Goal: Task Accomplishment & Management: Use online tool/utility

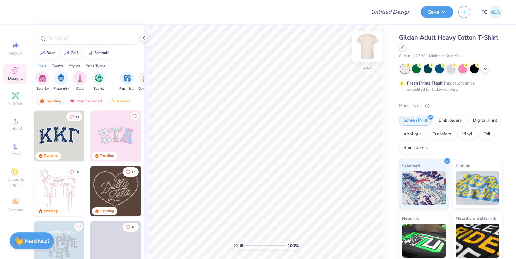
click at [363, 47] on img at bounding box center [367, 46] width 27 height 27
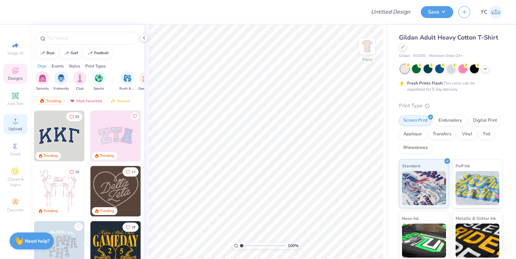
click at [15, 123] on icon at bounding box center [15, 121] width 5 height 5
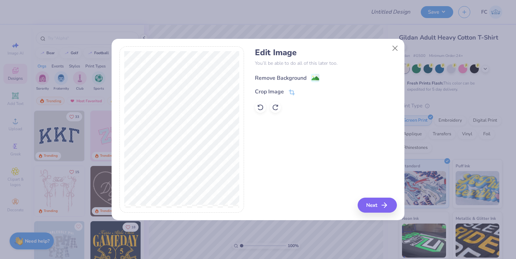
click at [314, 78] on image at bounding box center [316, 79] width 8 height 8
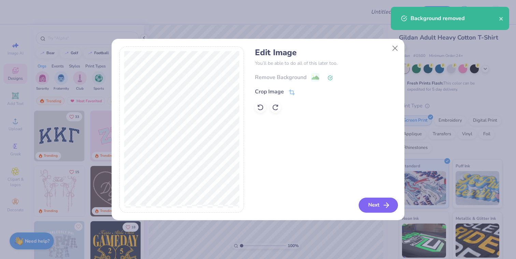
click at [364, 208] on button "Next" at bounding box center [378, 205] width 39 height 15
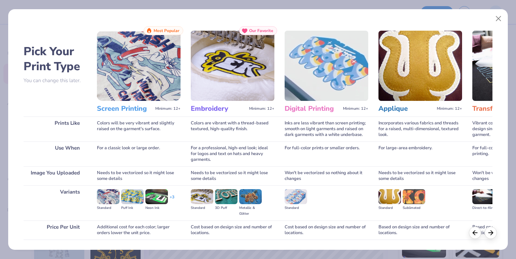
scroll to position [47, 0]
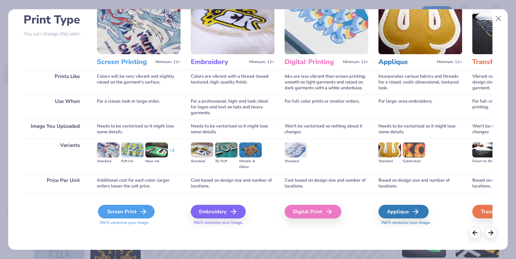
click at [126, 213] on div "Screen Print" at bounding box center [126, 212] width 57 height 14
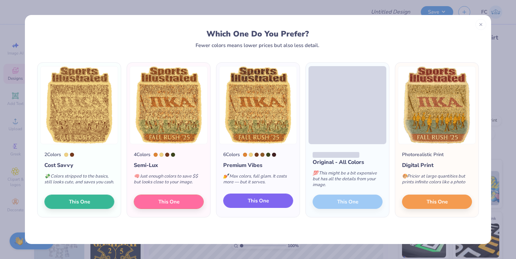
click at [269, 201] on button "This One" at bounding box center [258, 201] width 70 height 14
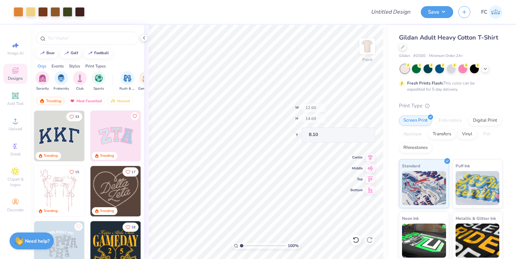
type input "12.60"
type input "14.69"
type input "8.10"
type input "3.00"
click at [487, 70] on icon at bounding box center [485, 68] width 5 height 5
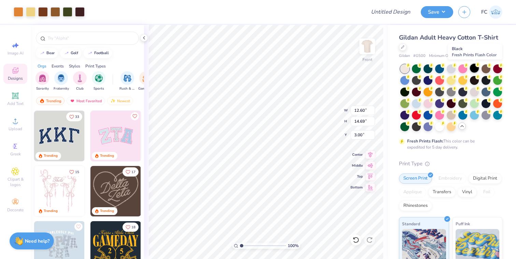
click at [475, 68] on div at bounding box center [474, 68] width 9 height 9
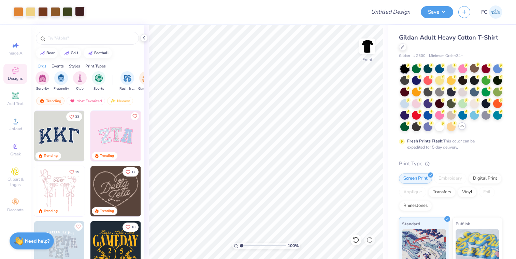
click at [80, 12] on div at bounding box center [80, 11] width 10 height 10
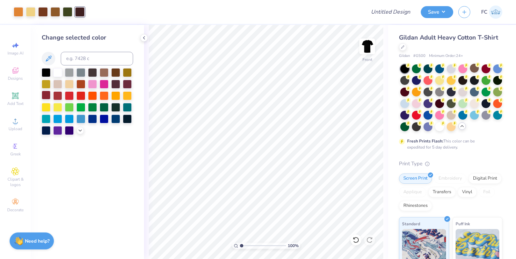
click at [47, 95] on div at bounding box center [46, 95] width 9 height 9
click at [18, 10] on div at bounding box center [19, 11] width 10 height 10
click at [57, 94] on div at bounding box center [57, 95] width 9 height 9
click at [414, 126] on div at bounding box center [416, 126] width 9 height 9
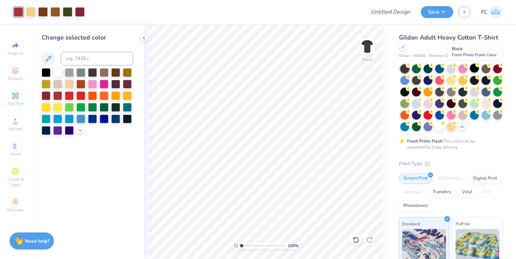
click at [474, 72] on div at bounding box center [474, 68] width 9 height 9
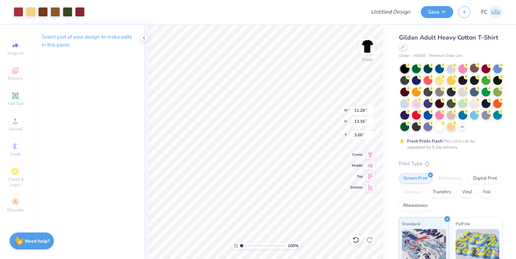
type input "11.29"
type input "13.16"
type input "3.61"
click at [382, 12] on input "Design Title" at bounding box center [398, 12] width 33 height 14
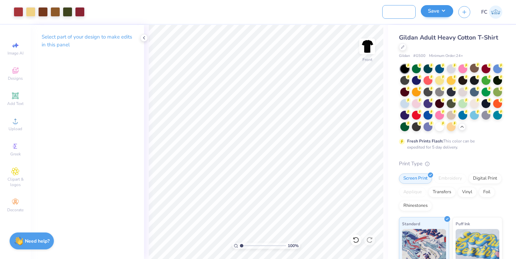
type input "PIKE Rush Option 3"
click at [438, 12] on button "Save" at bounding box center [437, 11] width 32 height 12
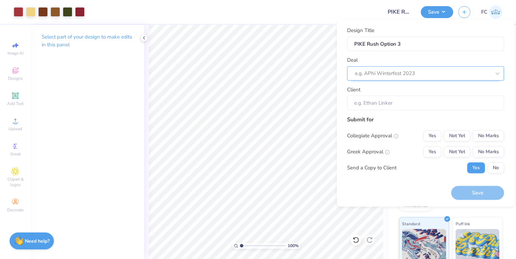
click at [423, 74] on div at bounding box center [423, 73] width 136 height 9
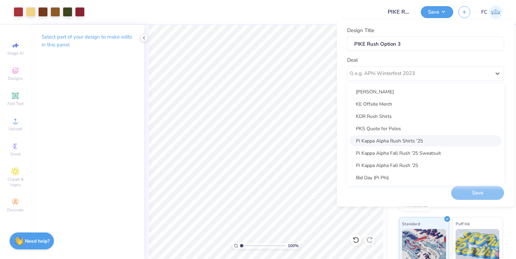
click at [411, 144] on div "Pi Kappa Alpha Rush Shirts '25" at bounding box center [426, 140] width 152 height 11
type input "[PERSON_NAME]"
click at [435, 75] on div "Pi Kappa Alpha Rush Shirts '25" at bounding box center [422, 73] width 137 height 11
click at [427, 95] on div "[PERSON_NAME]" at bounding box center [426, 91] width 152 height 11
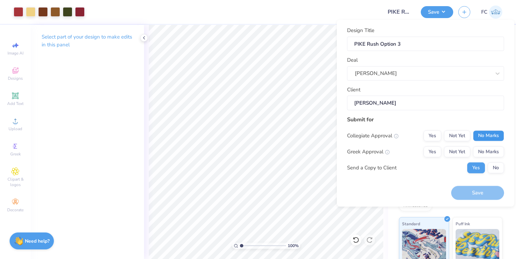
click at [491, 136] on button "No Marks" at bounding box center [488, 135] width 31 height 11
click at [461, 154] on button "Not Yet" at bounding box center [457, 151] width 26 height 11
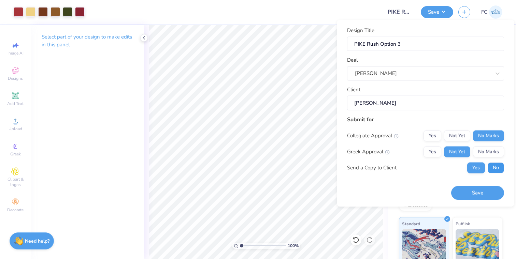
click at [490, 165] on button "No" at bounding box center [496, 167] width 16 height 11
click at [480, 193] on button "Save" at bounding box center [477, 193] width 53 height 14
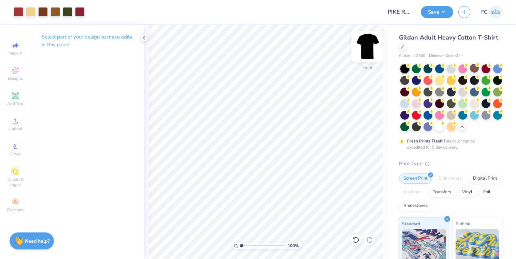
click at [367, 39] on img at bounding box center [367, 46] width 27 height 27
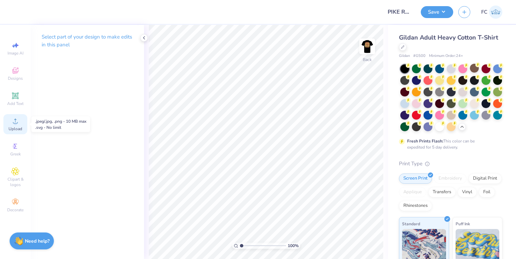
click at [20, 124] on div "Upload" at bounding box center [15, 124] width 24 height 20
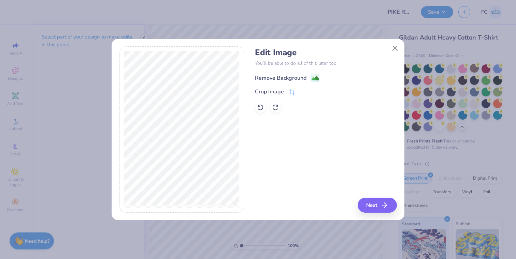
click at [313, 77] on image at bounding box center [316, 79] width 8 height 8
click at [371, 206] on button "Next" at bounding box center [377, 205] width 39 height 15
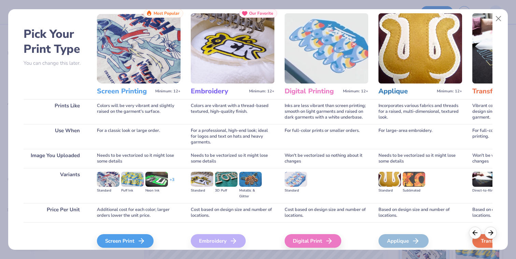
scroll to position [37, 0]
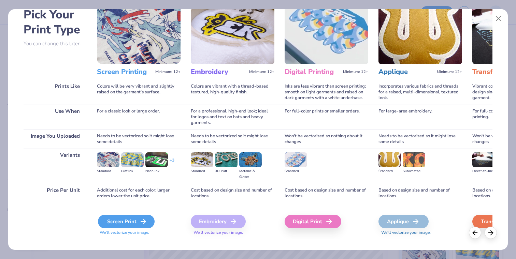
click at [146, 220] on icon at bounding box center [143, 222] width 8 height 8
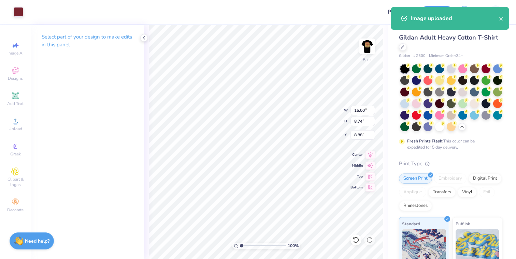
type input "5.46"
type input "3.18"
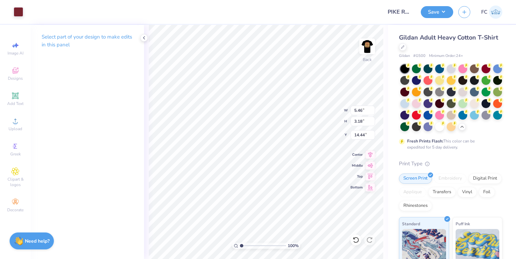
type input "3.00"
type input "4.77"
type input "2.78"
click at [14, 12] on div at bounding box center [19, 11] width 10 height 10
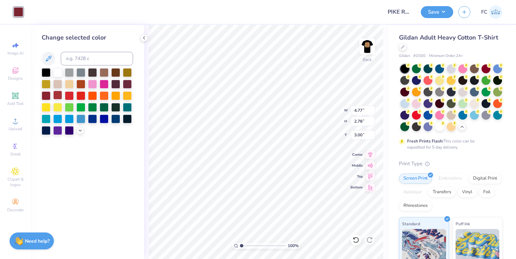
click at [56, 96] on div at bounding box center [57, 95] width 9 height 9
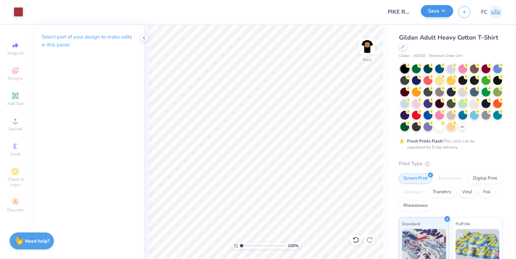
click at [365, 45] on img at bounding box center [367, 47] width 14 height 14
click at [446, 10] on button "Save" at bounding box center [437, 11] width 32 height 12
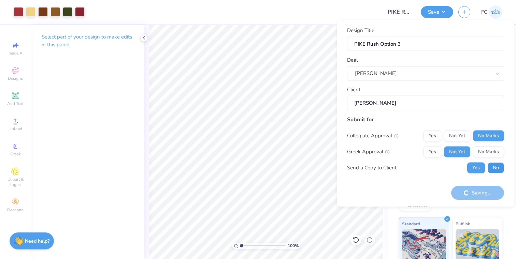
click at [489, 169] on button "No" at bounding box center [496, 167] width 16 height 11
click at [486, 191] on div "Saving..." at bounding box center [477, 193] width 53 height 14
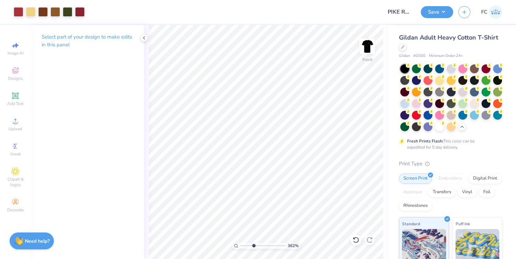
type input "3.65"
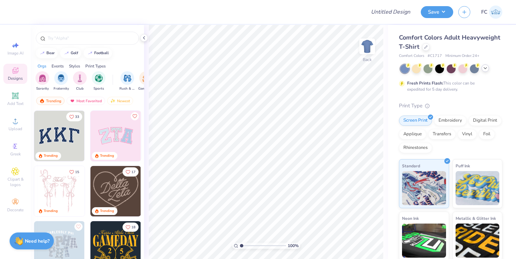
click at [482, 70] on div at bounding box center [486, 69] width 8 height 8
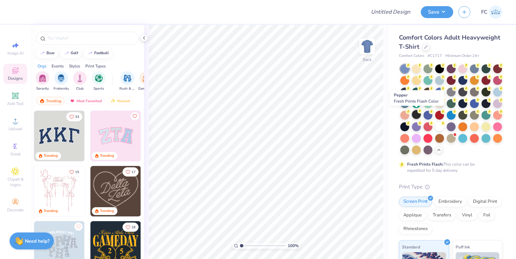
click at [418, 115] on div at bounding box center [416, 114] width 9 height 9
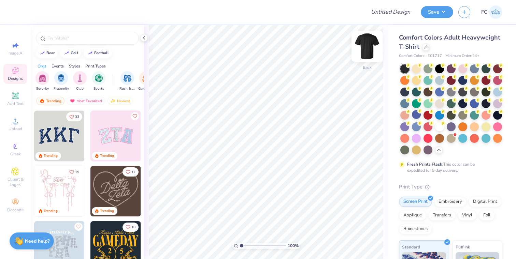
click at [365, 48] on img at bounding box center [367, 46] width 27 height 27
click at [20, 115] on div "Upload" at bounding box center [15, 124] width 24 height 20
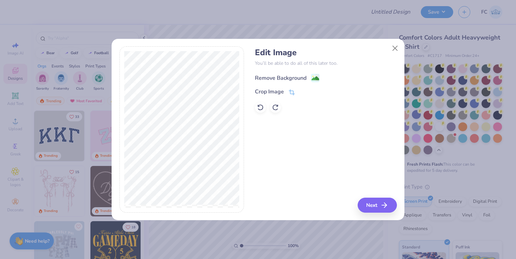
click at [311, 78] on div "Remove Background" at bounding box center [287, 78] width 65 height 9
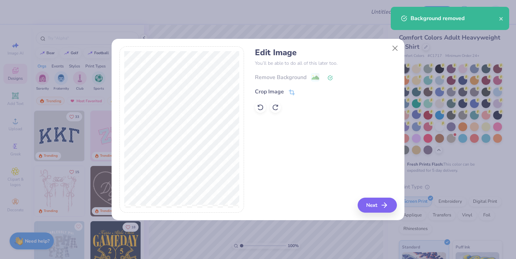
click at [370, 193] on div "Edit Image You’ll be able to do all of this later too. Remove Background Crop I…" at bounding box center [326, 129] width 142 height 167
click at [370, 206] on button "Next" at bounding box center [378, 205] width 39 height 15
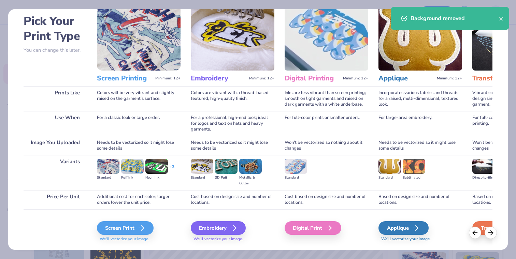
scroll to position [44, 0]
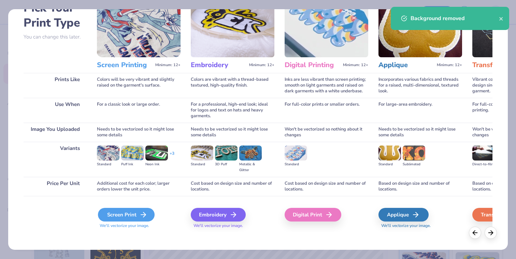
click at [125, 211] on div "Screen Print" at bounding box center [126, 215] width 57 height 14
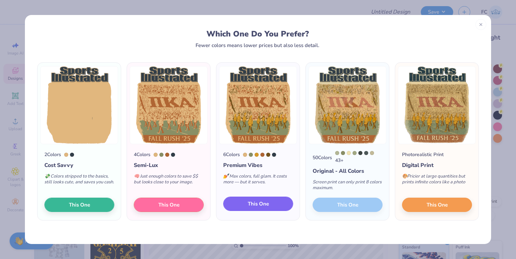
click at [252, 204] on span "This One" at bounding box center [258, 204] width 21 height 8
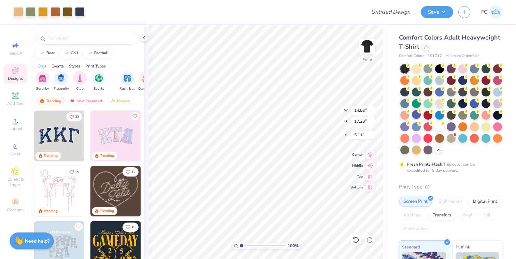
type input "11.16"
type input "13.27"
type input "3.00"
click at [56, 12] on div at bounding box center [56, 11] width 10 height 10
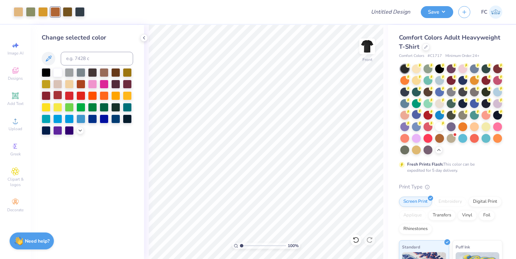
click at [58, 99] on div at bounding box center [57, 95] width 9 height 9
click at [81, 130] on icon at bounding box center [79, 129] width 5 height 5
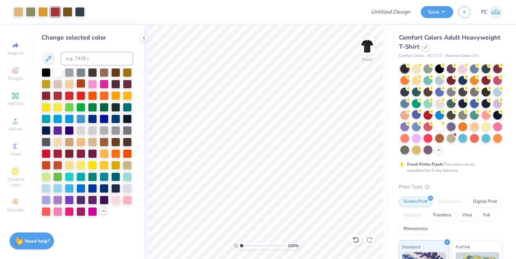
click at [78, 82] on div at bounding box center [80, 83] width 9 height 9
click at [82, 12] on div at bounding box center [80, 11] width 10 height 10
click at [46, 95] on div at bounding box center [46, 95] width 9 height 9
click at [367, 50] on img at bounding box center [367, 46] width 27 height 27
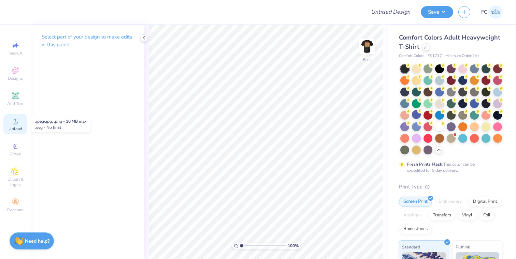
click at [18, 119] on icon at bounding box center [15, 121] width 8 height 8
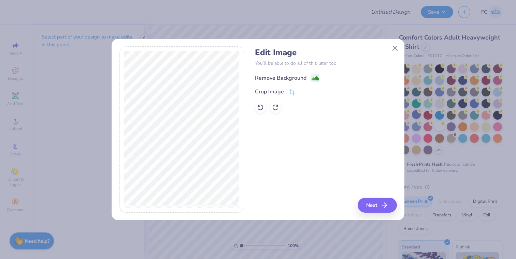
click at [313, 76] on circle at bounding box center [313, 76] width 1 height 1
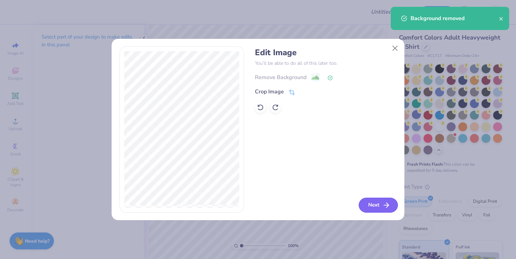
click at [360, 205] on button "Next" at bounding box center [378, 205] width 39 height 15
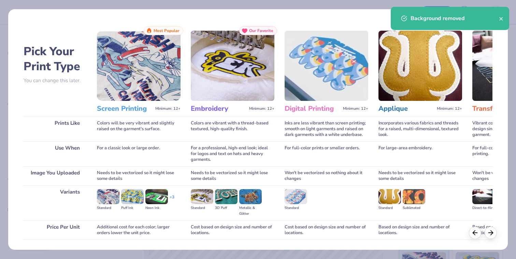
scroll to position [31, 0]
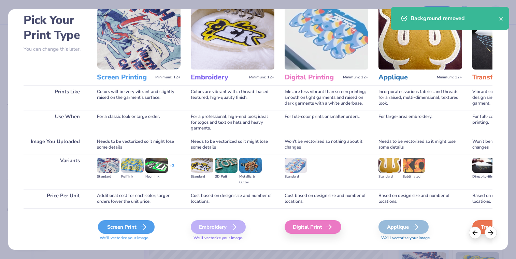
click at [139, 224] on icon at bounding box center [143, 227] width 8 height 8
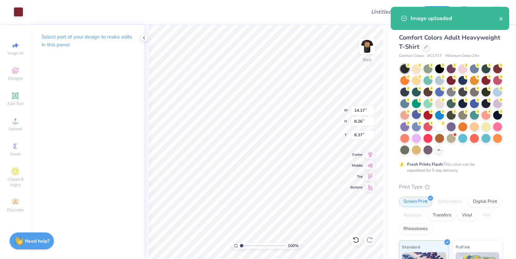
type input "4.43"
type input "2.58"
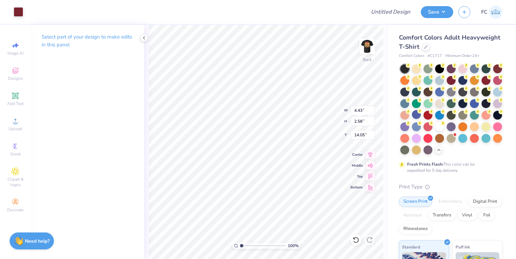
type input "3.00"
click at [16, 12] on div at bounding box center [19, 11] width 10 height 10
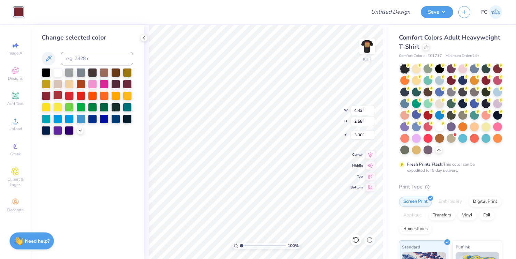
click at [59, 95] on div at bounding box center [57, 95] width 9 height 9
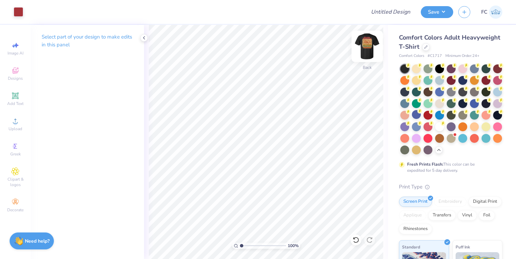
click at [372, 47] on img at bounding box center [367, 46] width 27 height 27
drag, startPoint x: 241, startPoint y: 246, endPoint x: 267, endPoint y: 243, distance: 26.1
type input "6.58"
click at [267, 243] on input "range" at bounding box center [263, 246] width 46 height 6
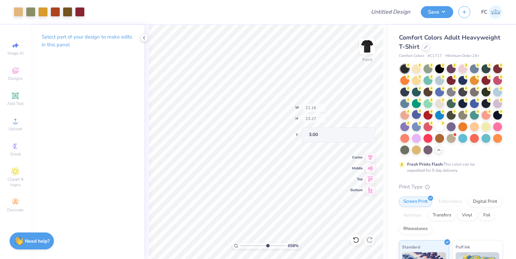
type input "9.27"
type input "1.31"
type input "8.74"
drag, startPoint x: 267, startPoint y: 246, endPoint x: 240, endPoint y: 243, distance: 27.1
type input "1"
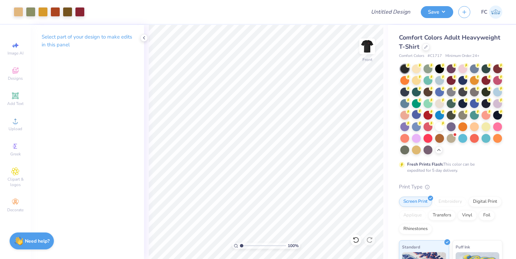
click at [240, 243] on input "range" at bounding box center [263, 246] width 46 height 6
click at [404, 9] on input "Design Title" at bounding box center [398, 12] width 33 height 14
type input "PIKE Rush Option 4"
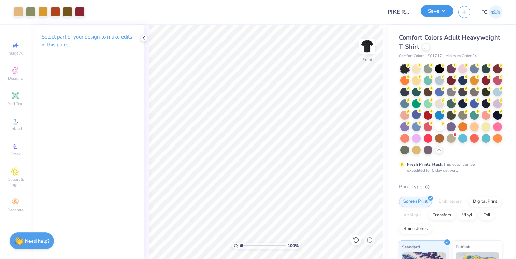
click at [440, 13] on button "Save" at bounding box center [437, 11] width 32 height 12
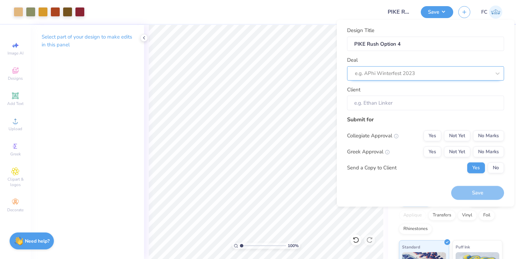
click at [458, 74] on div at bounding box center [423, 73] width 136 height 9
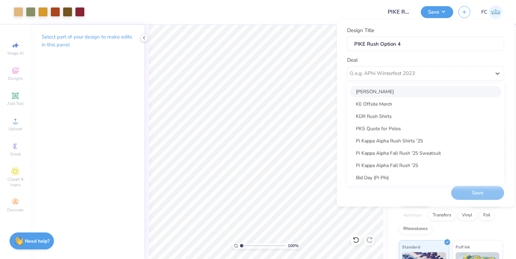
click at [451, 94] on div "Cole Mallinger" at bounding box center [426, 91] width 152 height 11
type input "Cole Mallinger"
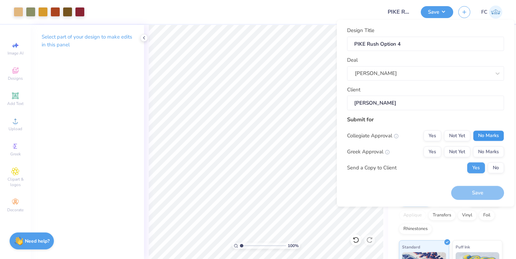
click at [490, 135] on button "No Marks" at bounding box center [488, 135] width 31 height 11
click at [460, 151] on button "Not Yet" at bounding box center [457, 151] width 26 height 11
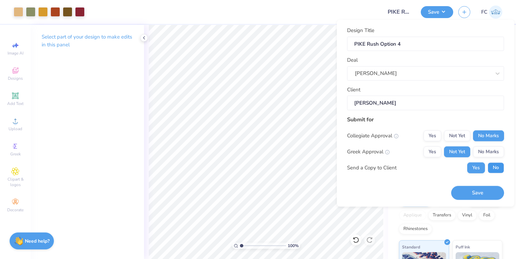
click at [503, 169] on button "No" at bounding box center [496, 167] width 16 height 11
click at [486, 195] on button "Save" at bounding box center [477, 193] width 53 height 14
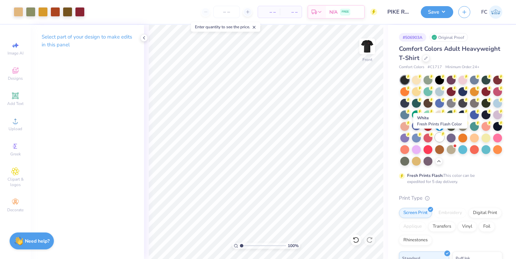
click at [442, 136] on div at bounding box center [439, 137] width 9 height 9
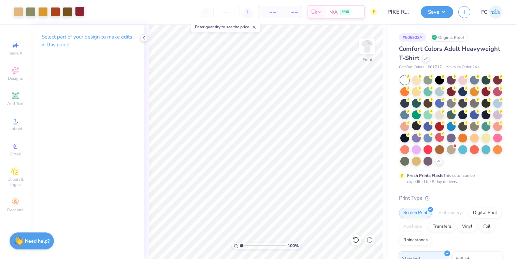
click at [80, 9] on div at bounding box center [80, 11] width 10 height 10
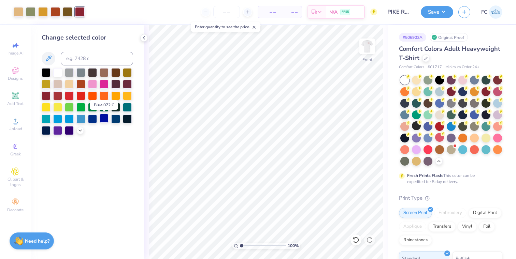
click at [101, 123] on div at bounding box center [104, 118] width 9 height 9
click at [54, 11] on div at bounding box center [56, 11] width 10 height 10
click at [79, 12] on div at bounding box center [80, 11] width 10 height 10
click at [128, 117] on div at bounding box center [127, 118] width 9 height 9
click at [46, 128] on div at bounding box center [46, 130] width 9 height 9
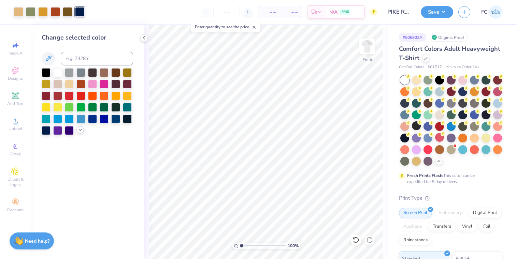
click at [79, 129] on icon at bounding box center [79, 129] width 5 height 5
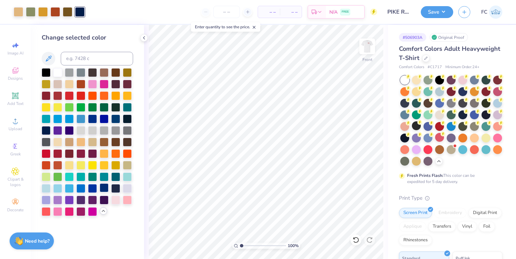
click at [106, 191] on div at bounding box center [104, 188] width 9 height 9
click at [117, 190] on div at bounding box center [115, 188] width 9 height 9
click at [108, 189] on div at bounding box center [104, 188] width 9 height 9
click at [116, 190] on div at bounding box center [115, 188] width 9 height 9
click at [371, 49] on img at bounding box center [367, 46] width 27 height 27
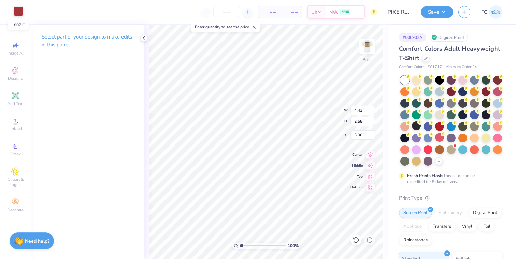
click at [22, 14] on div at bounding box center [19, 11] width 10 height 10
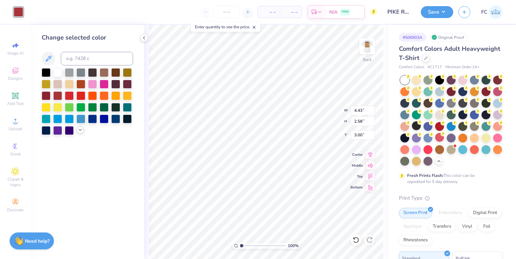
click at [78, 129] on icon at bounding box center [79, 129] width 5 height 5
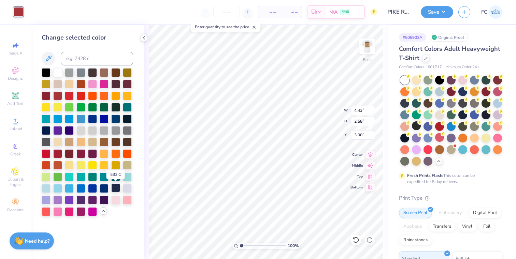
click at [117, 188] on div at bounding box center [115, 188] width 9 height 9
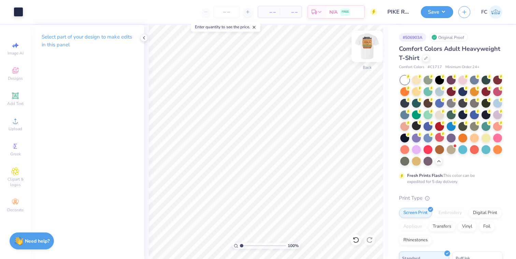
click at [369, 49] on img at bounding box center [367, 46] width 27 height 27
click at [361, 53] on img at bounding box center [367, 47] width 14 height 14
click at [430, 13] on button "Save" at bounding box center [437, 11] width 32 height 12
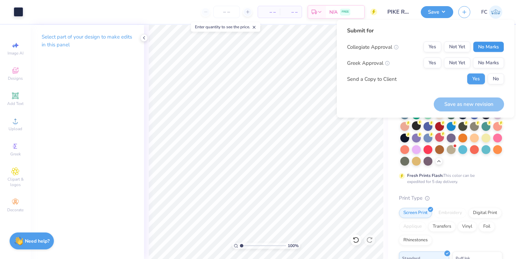
click at [487, 49] on button "No Marks" at bounding box center [488, 47] width 31 height 11
click at [456, 67] on button "Not Yet" at bounding box center [457, 63] width 26 height 11
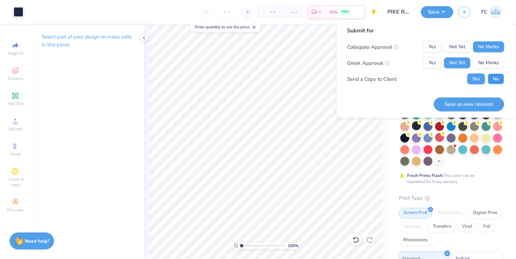
click at [501, 80] on button "No" at bounding box center [496, 79] width 16 height 11
click at [487, 109] on button "Save as new revision" at bounding box center [469, 104] width 70 height 14
click at [225, 12] on input "number" at bounding box center [226, 12] width 27 height 12
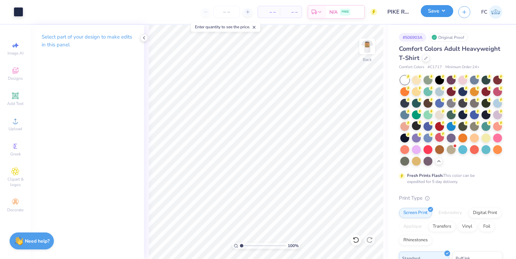
click at [436, 15] on button "Save" at bounding box center [437, 11] width 32 height 12
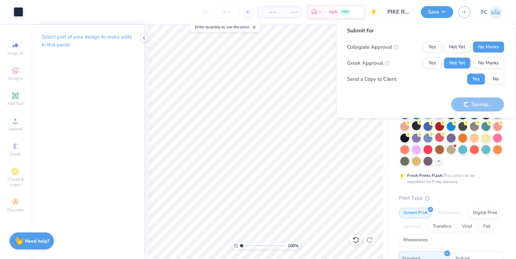
click at [491, 77] on div "Saves as a new revision on the proof" at bounding box center [478, 86] width 72 height 20
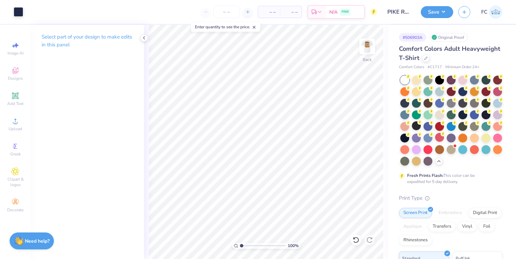
click at [491, 77] on button "No" at bounding box center [496, 80] width 16 height 11
click at [448, 19] on div "Save FC" at bounding box center [468, 12] width 95 height 24
click at [446, 16] on button "Save" at bounding box center [437, 11] width 32 height 12
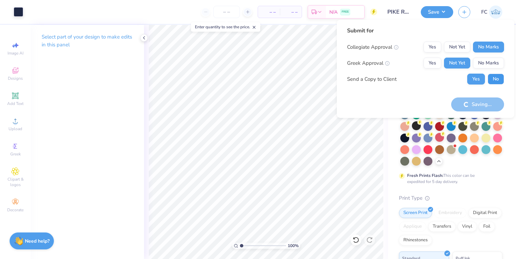
click at [498, 80] on button "No" at bounding box center [496, 79] width 16 height 11
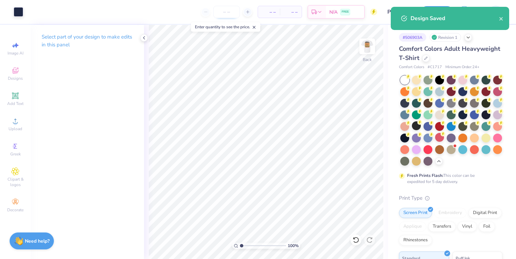
click at [230, 10] on input "number" at bounding box center [226, 12] width 27 height 12
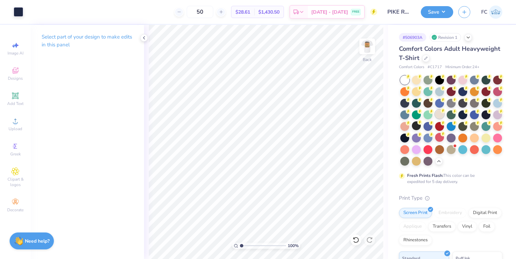
click at [439, 114] on div at bounding box center [439, 114] width 9 height 9
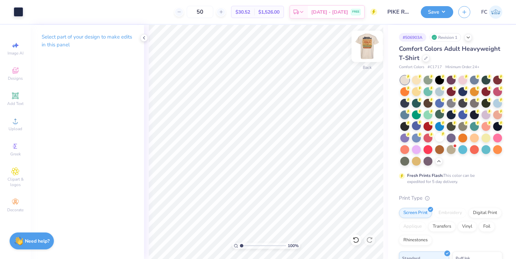
click at [362, 44] on img at bounding box center [367, 46] width 27 height 27
click at [224, 11] on icon at bounding box center [221, 12] width 5 height 5
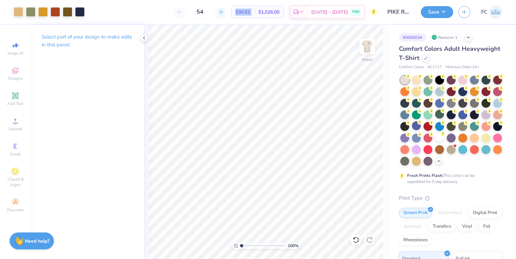
click at [224, 11] on icon at bounding box center [221, 12] width 5 height 5
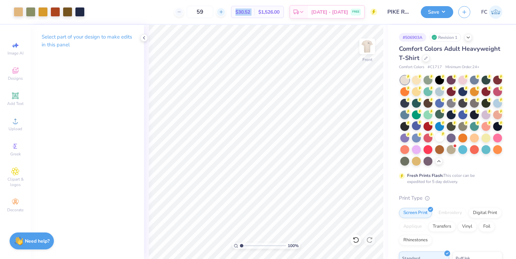
click at [224, 11] on icon at bounding box center [221, 12] width 5 height 5
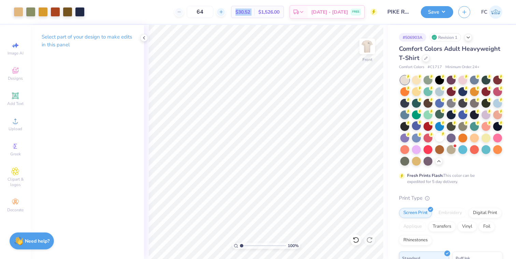
click at [224, 11] on icon at bounding box center [221, 12] width 5 height 5
type input "65"
click at [431, 15] on button "Save" at bounding box center [437, 11] width 32 height 12
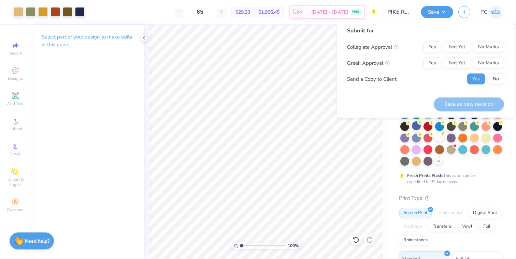
click at [505, 46] on div "Submit for Collegiate Approval Yes Not Yet No Marks Greek Approval Yes Not Yet …" at bounding box center [425, 69] width 177 height 98
click at [494, 46] on button "No Marks" at bounding box center [488, 47] width 31 height 11
click at [457, 66] on button "Not Yet" at bounding box center [457, 63] width 26 height 11
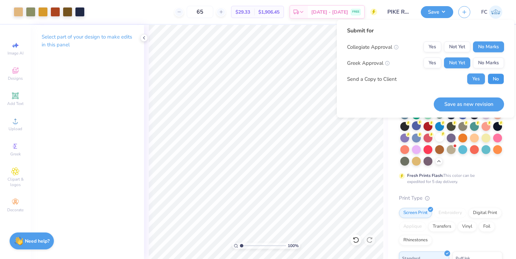
click at [496, 79] on button "No" at bounding box center [496, 79] width 16 height 11
click at [476, 101] on button "Save as new revision" at bounding box center [469, 104] width 70 height 14
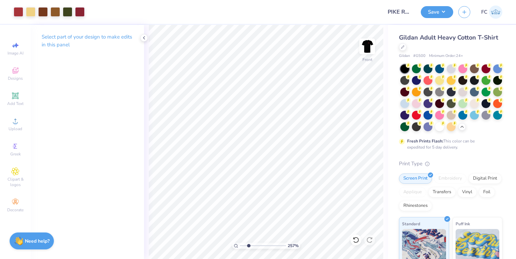
type input "1"
click at [240, 243] on input "range" at bounding box center [263, 246] width 46 height 6
click at [444, 13] on button "Save" at bounding box center [437, 11] width 32 height 12
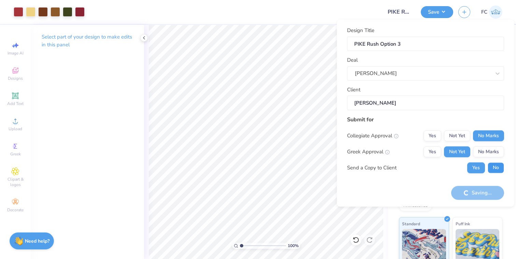
click at [497, 166] on button "No" at bounding box center [496, 167] width 16 height 11
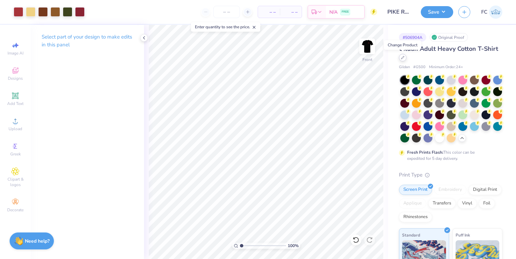
click at [402, 59] on icon at bounding box center [402, 57] width 3 height 3
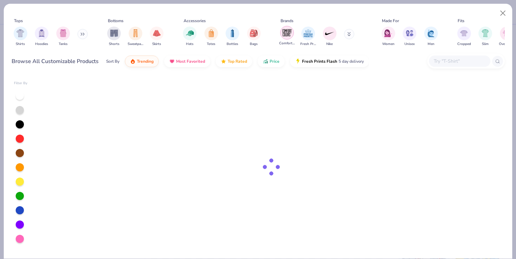
click at [285, 35] on img "filter for Comfort Colors" at bounding box center [287, 33] width 10 height 10
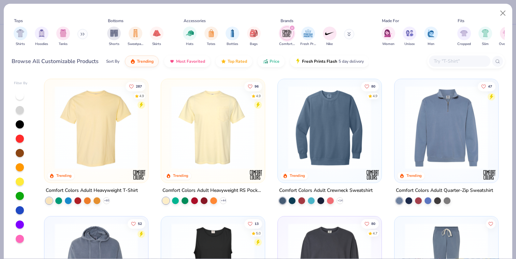
click at [92, 146] on img at bounding box center [96, 127] width 90 height 83
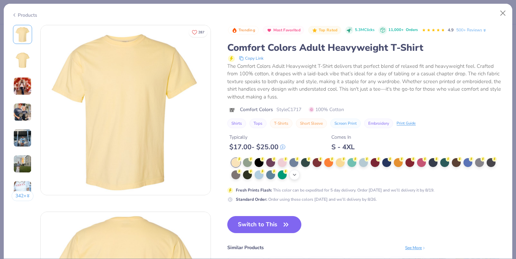
click at [297, 178] on div "+ 38" at bounding box center [294, 175] width 10 height 10
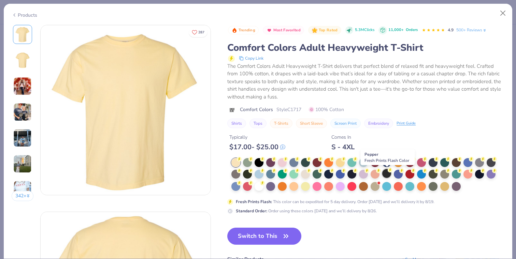
click at [385, 176] on div at bounding box center [386, 173] width 9 height 9
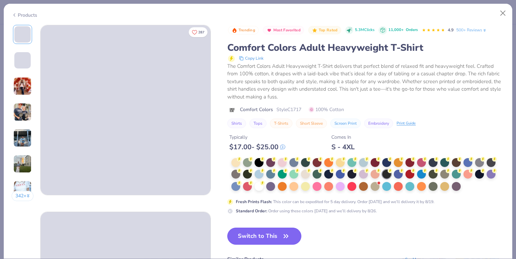
click at [284, 232] on icon "button" at bounding box center [286, 237] width 10 height 10
click at [244, 237] on button "Switch to This" at bounding box center [264, 236] width 74 height 17
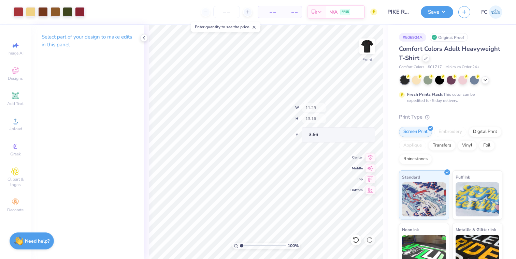
type input "3.66"
click at [374, 47] on img at bounding box center [367, 46] width 27 height 27
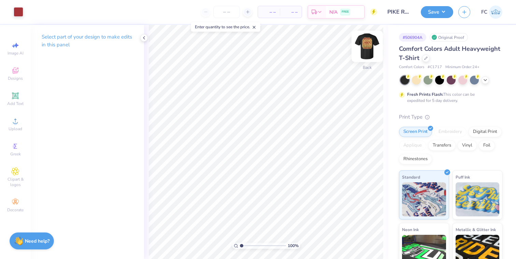
click at [361, 46] on img at bounding box center [367, 46] width 27 height 27
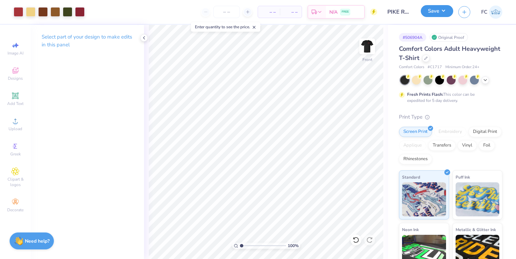
click at [433, 11] on button "Save" at bounding box center [437, 11] width 32 height 12
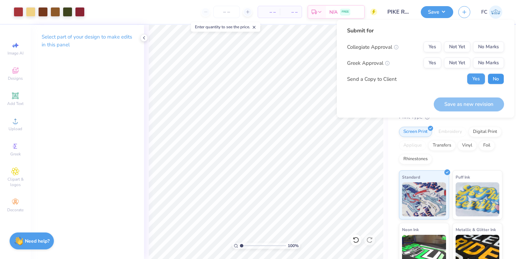
click at [489, 77] on button "No" at bounding box center [496, 79] width 16 height 11
click at [465, 63] on button "Not Yet" at bounding box center [457, 63] width 26 height 11
click at [484, 48] on button "No Marks" at bounding box center [488, 47] width 31 height 11
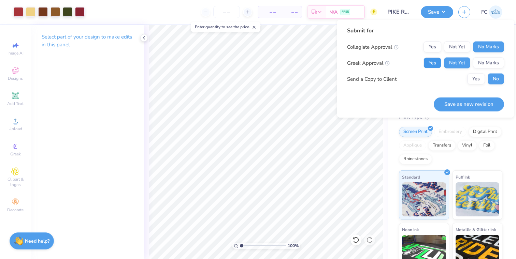
click at [432, 60] on button "Yes" at bounding box center [433, 63] width 18 height 11
click at [458, 101] on button "Save as new revision" at bounding box center [469, 104] width 70 height 14
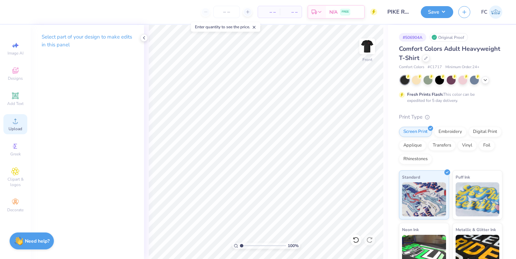
click at [18, 127] on span "Upload" at bounding box center [16, 128] width 14 height 5
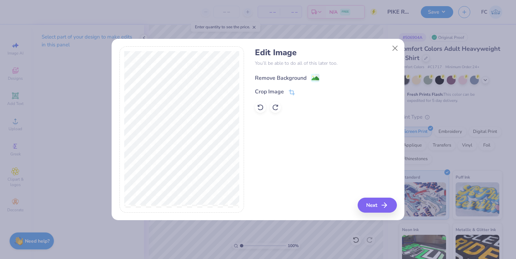
click at [313, 80] on image at bounding box center [316, 79] width 8 height 8
click at [373, 202] on button "Next" at bounding box center [378, 205] width 39 height 15
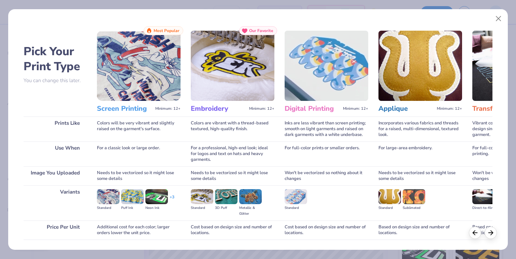
scroll to position [47, 0]
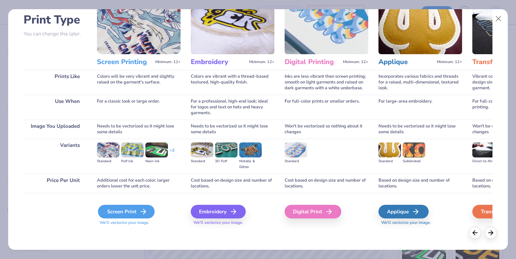
click at [138, 213] on div "Screen Print" at bounding box center [126, 212] width 57 height 14
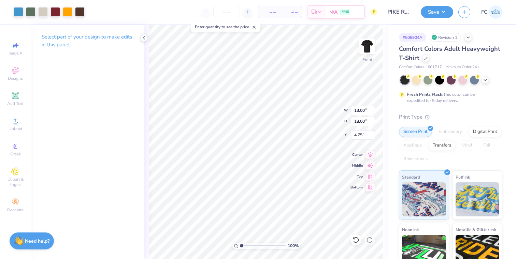
type input "11.31"
type input "15.66"
type input "3.00"
click at [40, 14] on div at bounding box center [43, 11] width 10 height 10
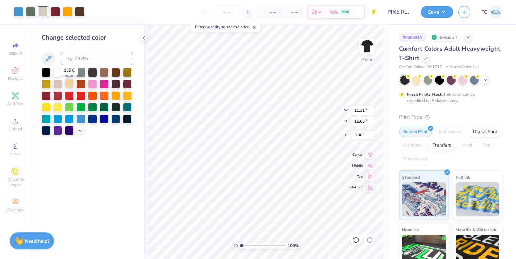
click at [70, 87] on div at bounding box center [69, 83] width 9 height 9
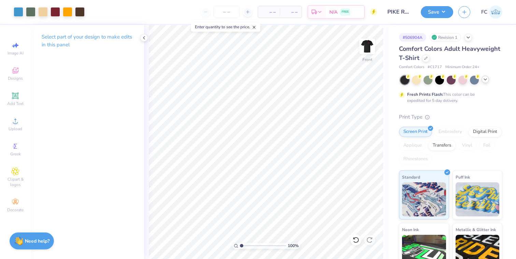
click at [487, 80] on icon at bounding box center [485, 79] width 5 height 5
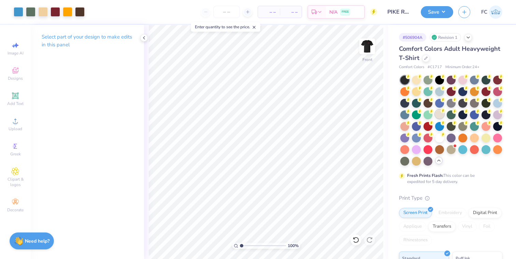
click at [437, 116] on div at bounding box center [439, 114] width 9 height 9
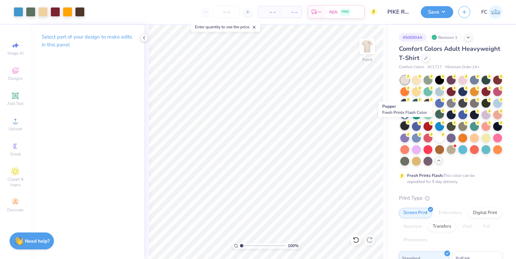
click at [403, 126] on div at bounding box center [404, 125] width 9 height 9
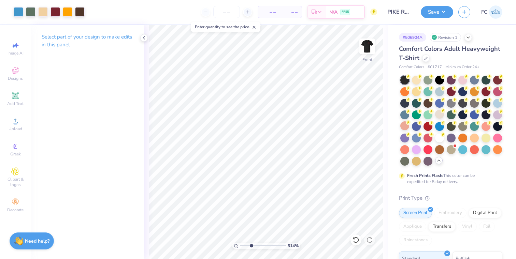
type input "1"
drag, startPoint x: 243, startPoint y: 245, endPoint x: 240, endPoint y: 240, distance: 5.5
click at [240, 243] on input "range" at bounding box center [263, 246] width 46 height 6
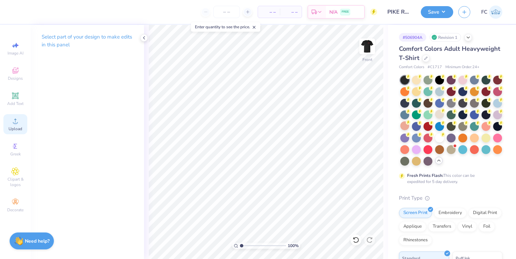
click at [6, 126] on div "Upload" at bounding box center [15, 124] width 24 height 20
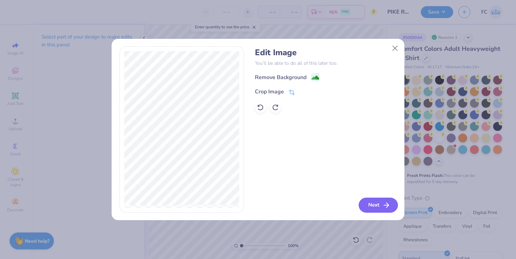
click at [388, 207] on icon "button" at bounding box center [386, 205] width 8 height 8
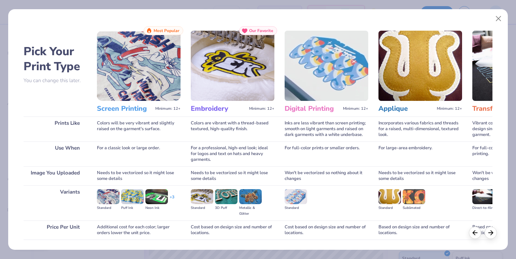
scroll to position [47, 0]
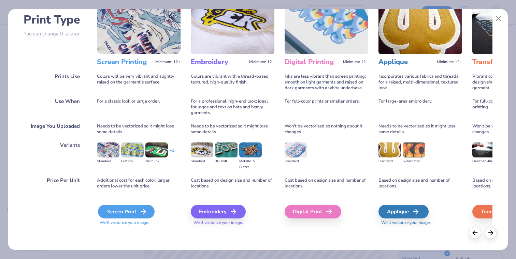
click at [116, 215] on div "Screen Print" at bounding box center [126, 212] width 57 height 14
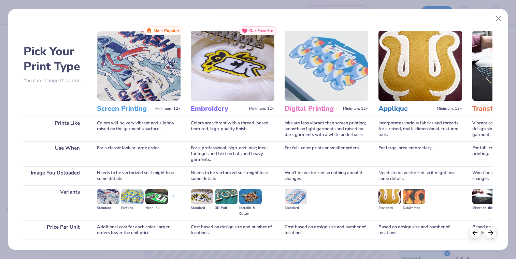
scroll to position [47, 0]
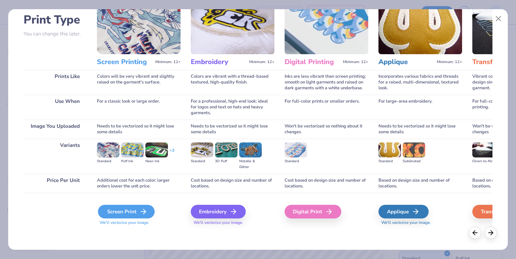
click at [114, 210] on div "Screen Print" at bounding box center [126, 212] width 57 height 14
